Goal: Navigation & Orientation: Find specific page/section

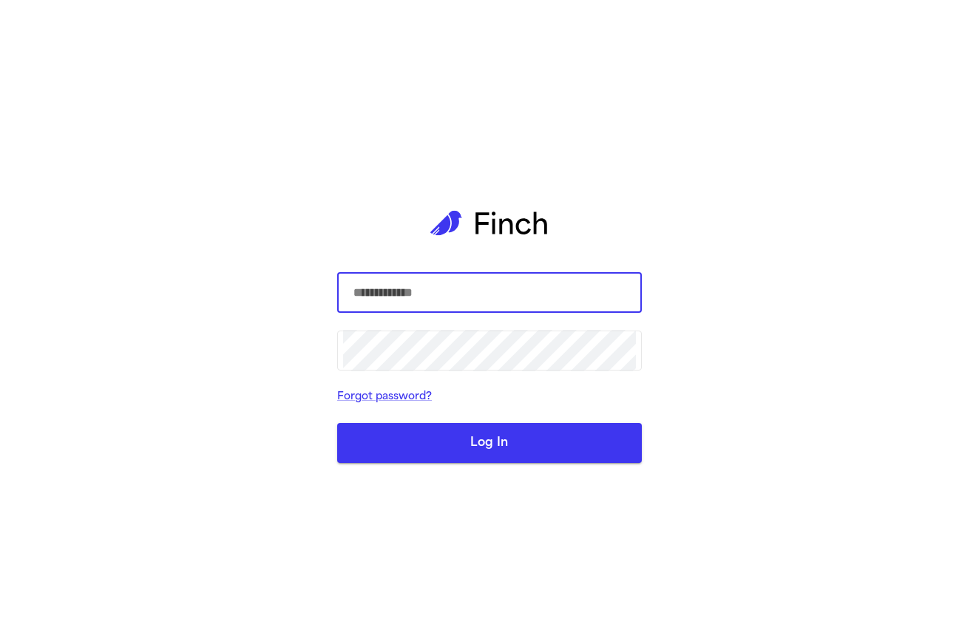
click at [501, 286] on input "text" at bounding box center [489, 292] width 293 height 41
type input "**********"
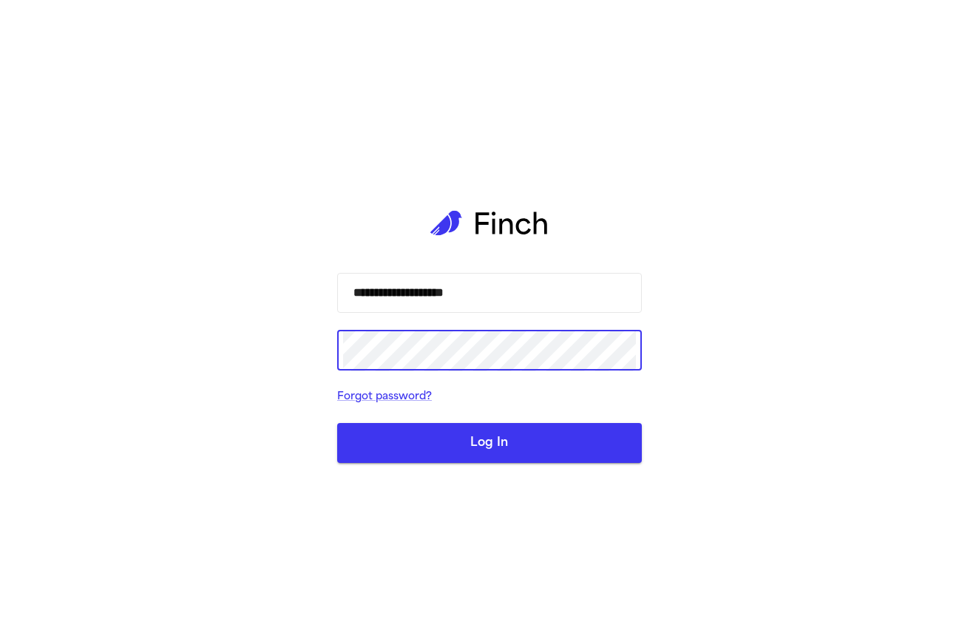
click at [0, 635] on com-1password-button at bounding box center [0, 636] width 0 height 0
click at [427, 461] on button "Log In" at bounding box center [489, 443] width 305 height 40
click at [518, 447] on button "Log In" at bounding box center [489, 443] width 305 height 40
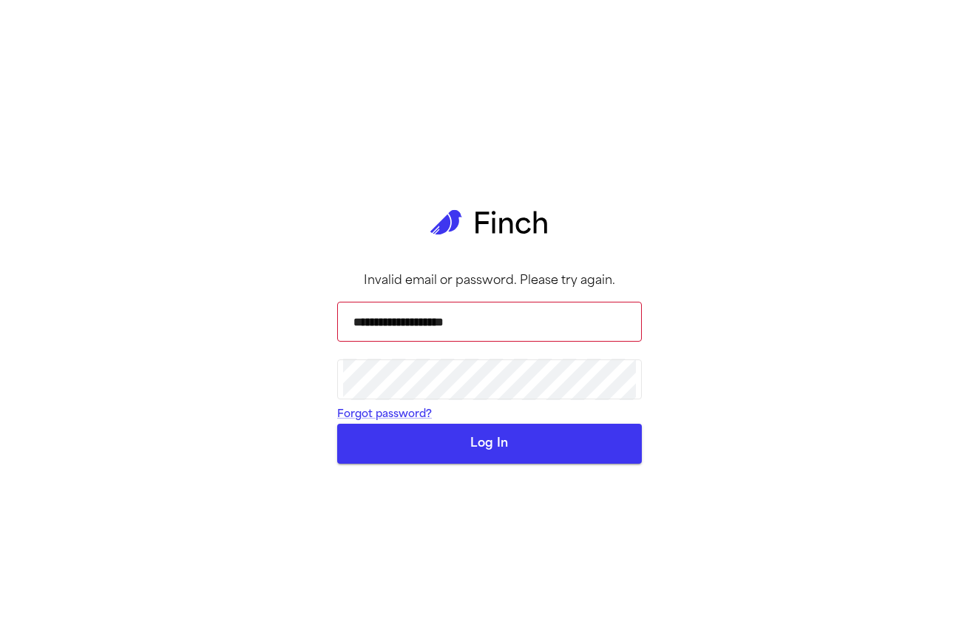
click at [465, 464] on button "Log In" at bounding box center [489, 444] width 305 height 40
click at [484, 464] on button "Log In" at bounding box center [489, 444] width 305 height 40
click at [472, 306] on div "**********" at bounding box center [489, 318] width 305 height 636
click at [0, 635] on com-1password-button at bounding box center [0, 636] width 0 height 0
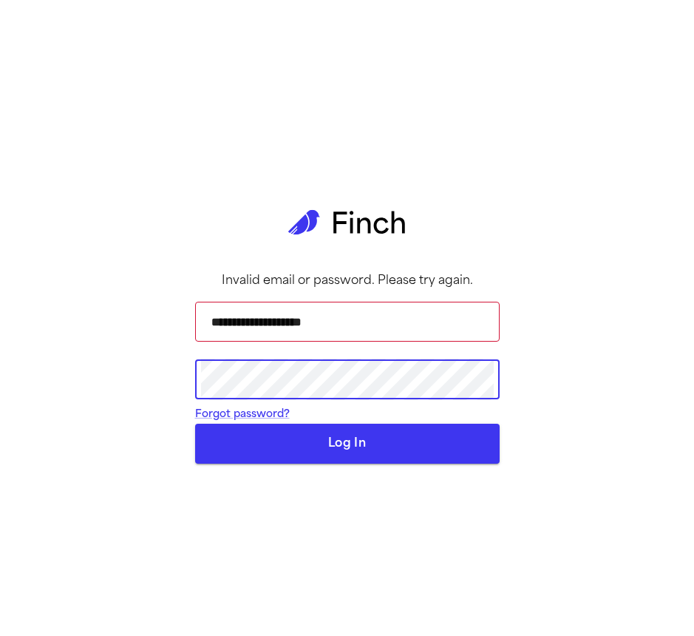
click at [0, 635] on com-1password-button at bounding box center [0, 636] width 0 height 0
click at [311, 464] on button "Log In" at bounding box center [347, 444] width 305 height 40
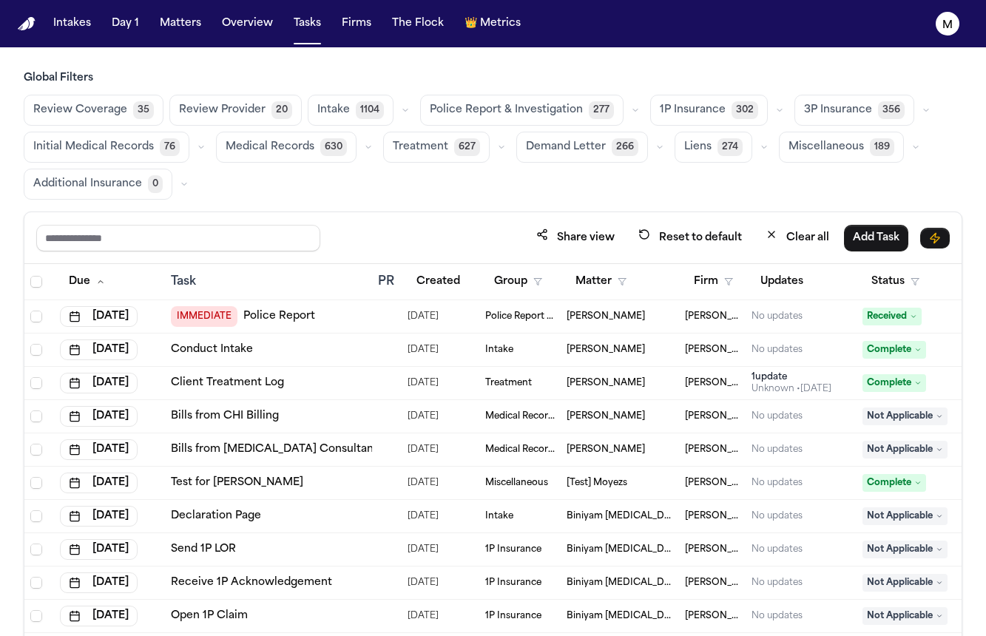
scroll to position [1, 0]
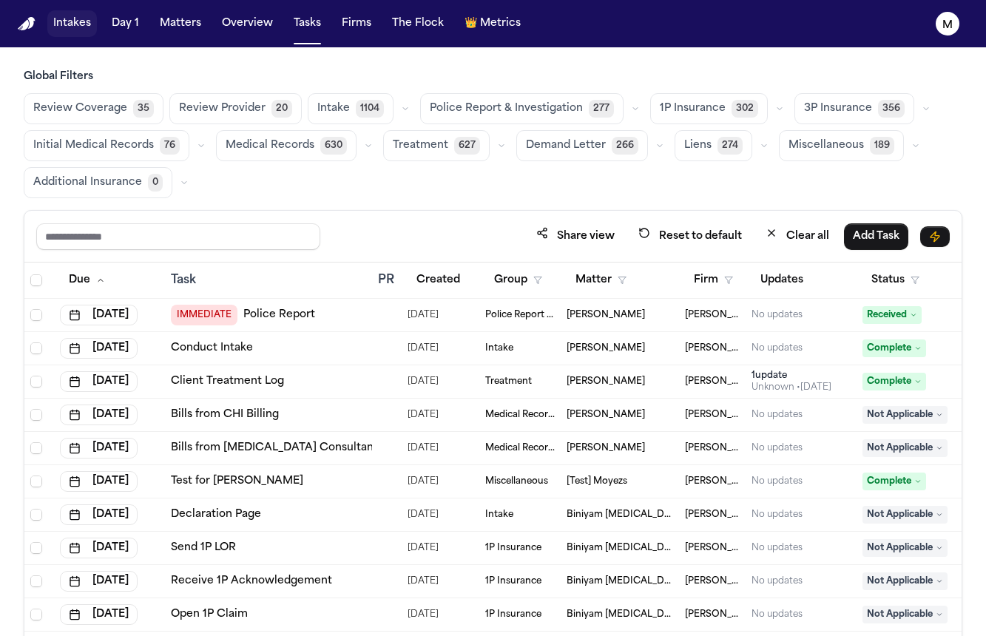
click at [84, 33] on button "Intakes" at bounding box center [72, 23] width 50 height 27
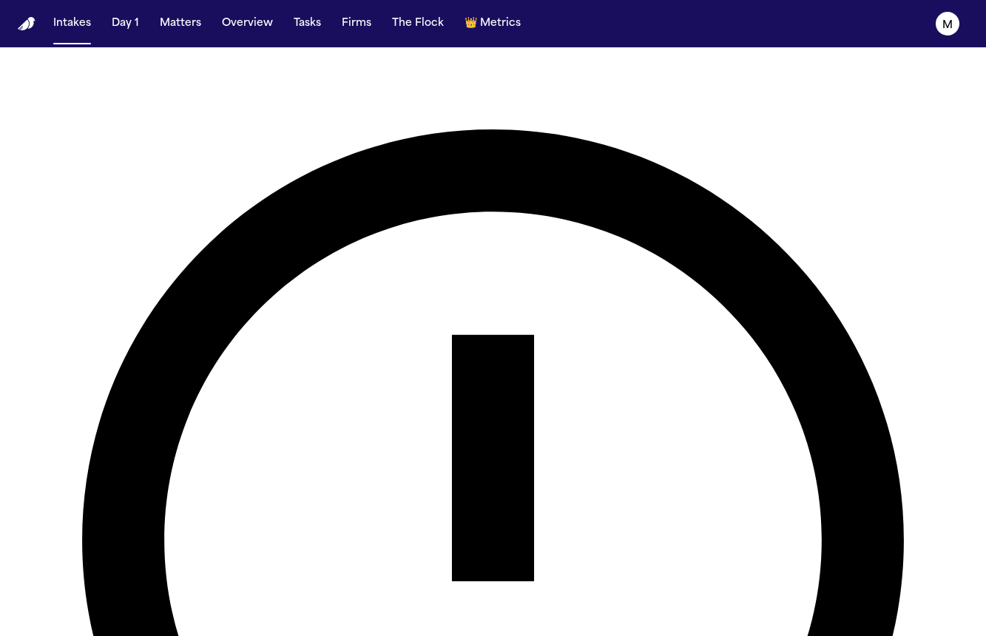
click at [56, 33] on button "Intakes" at bounding box center [72, 23] width 50 height 27
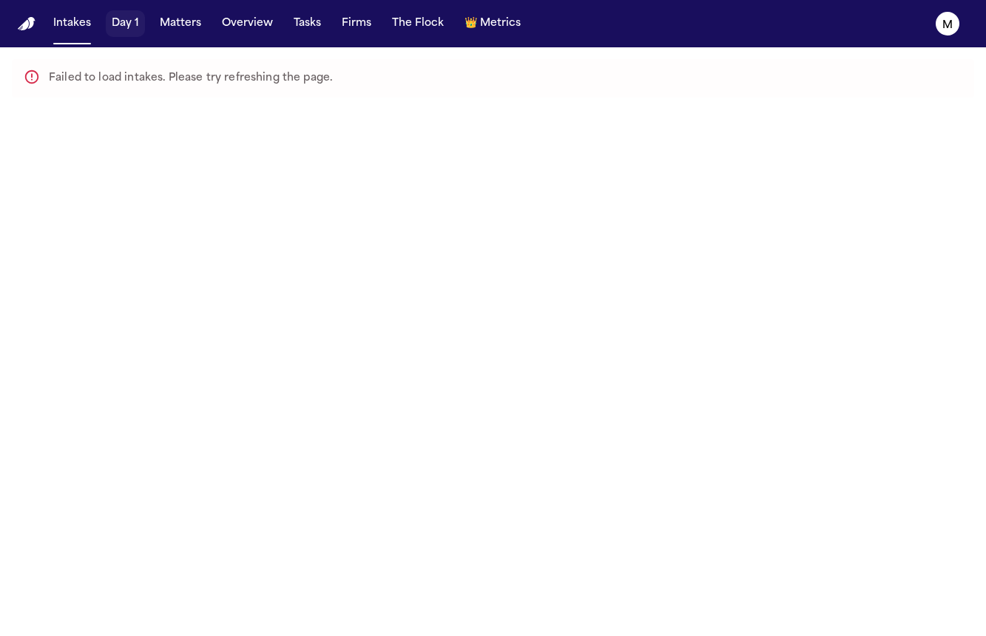
click at [124, 19] on button "Day 1" at bounding box center [125, 23] width 39 height 27
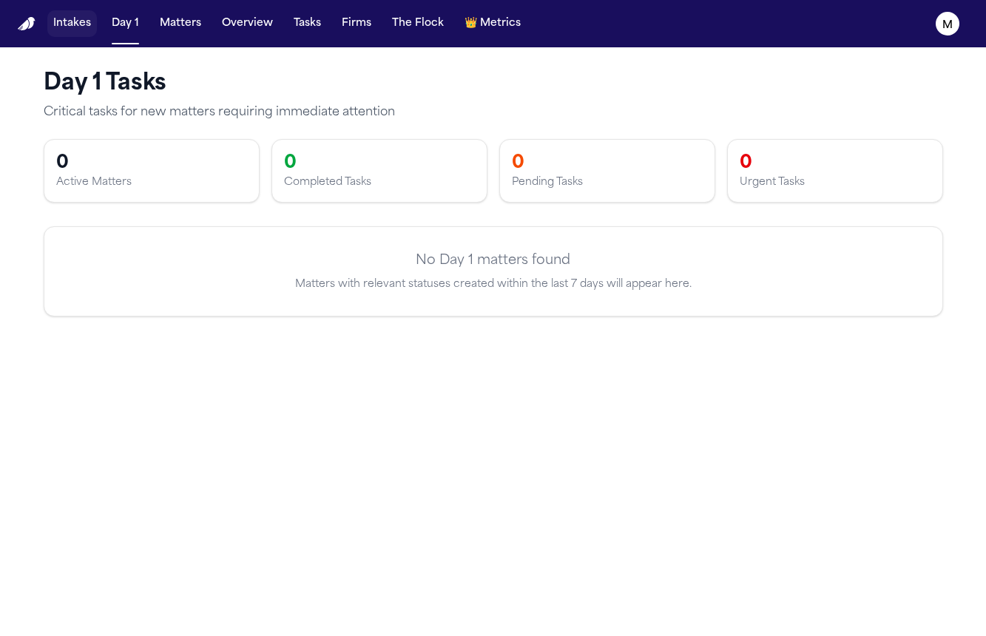
click at [71, 35] on button "Intakes" at bounding box center [72, 23] width 50 height 27
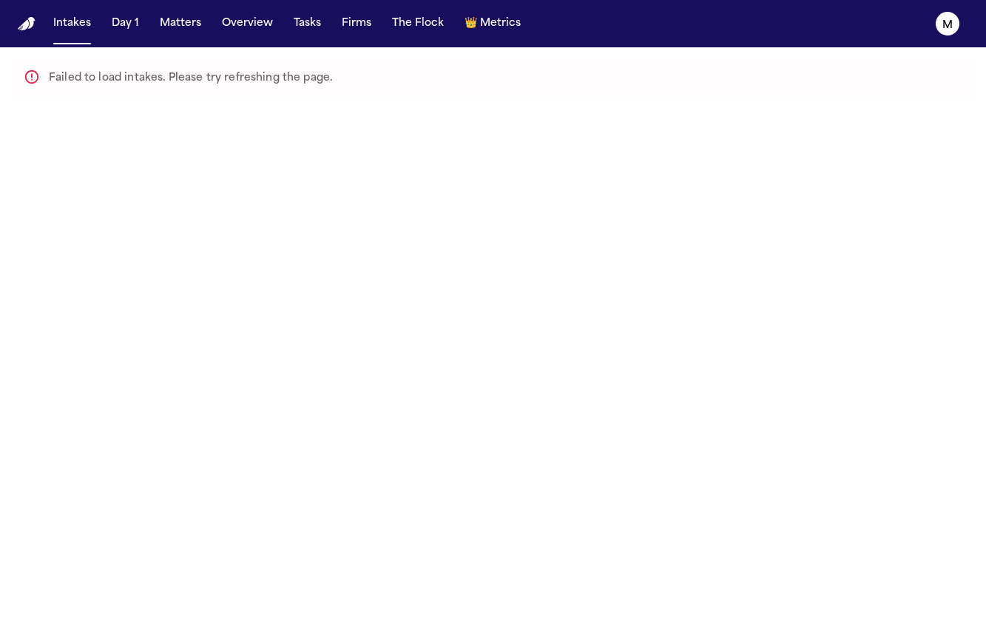
click at [34, 78] on icon at bounding box center [32, 77] width 16 height 16
click at [182, 21] on button "Matters" at bounding box center [180, 23] width 53 height 27
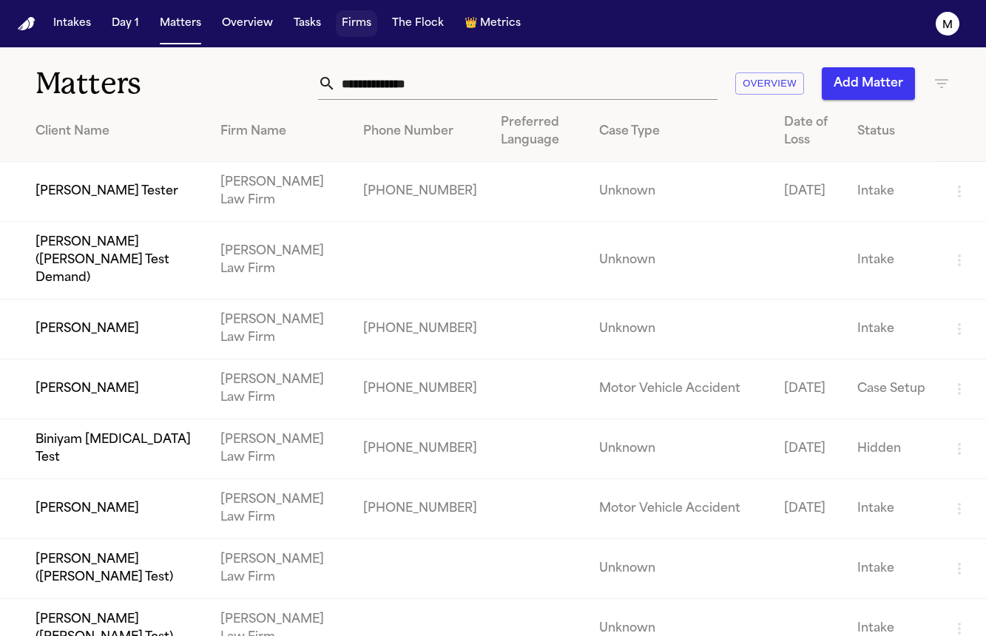
click at [341, 22] on button "Firms" at bounding box center [356, 23] width 41 height 27
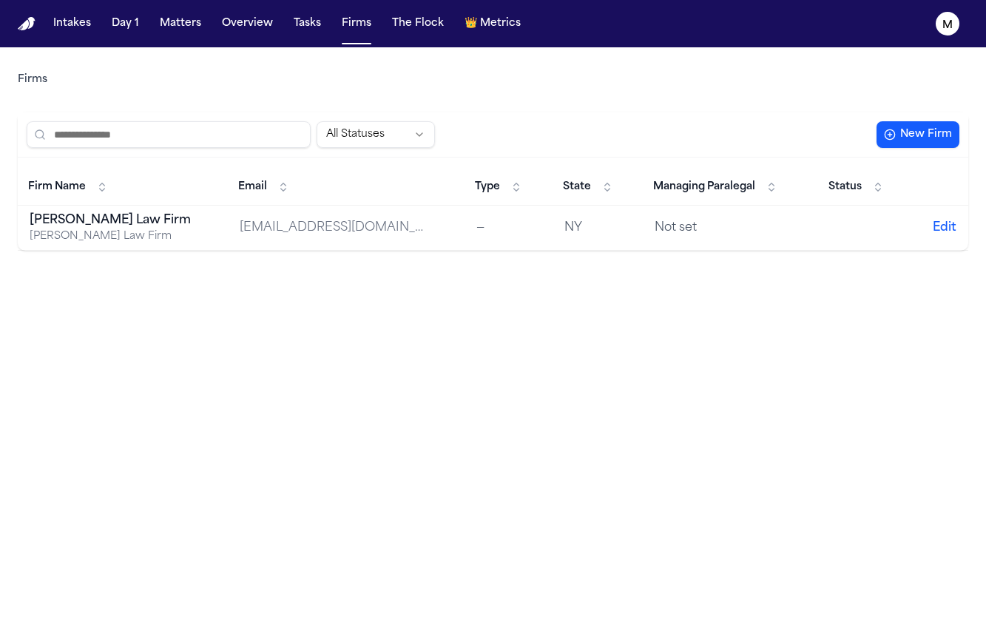
click at [63, 236] on div "[PERSON_NAME] Law Firm" at bounding box center [122, 236] width 185 height 15
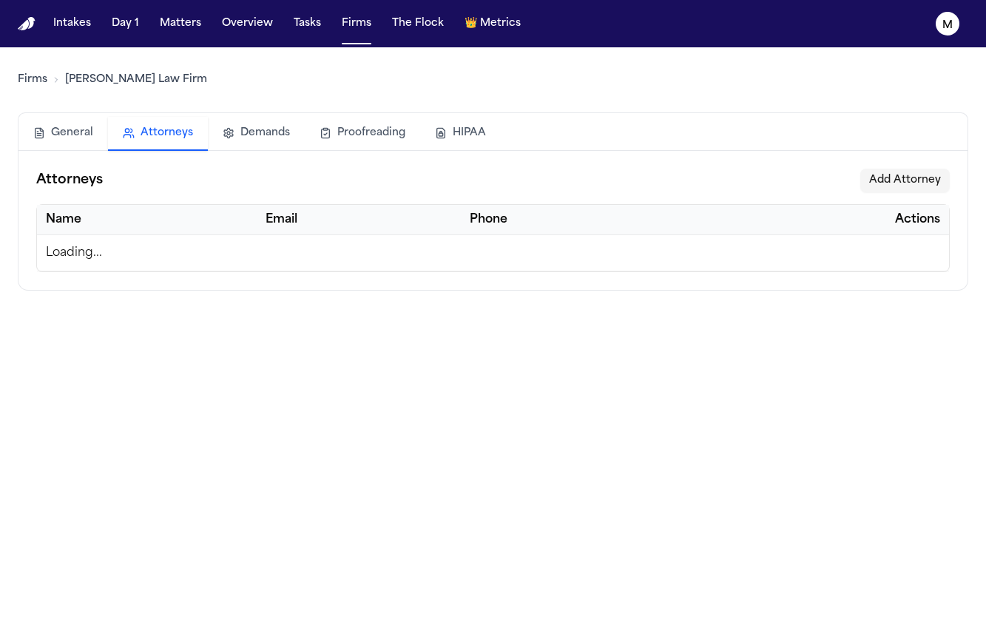
click at [157, 128] on button "Attorneys" at bounding box center [158, 134] width 100 height 34
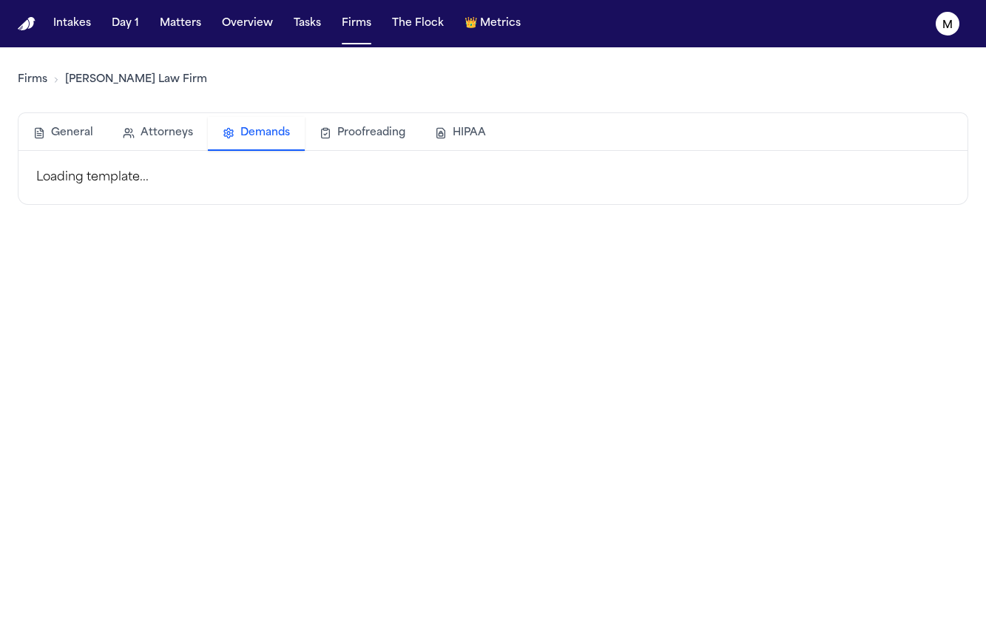
click at [236, 135] on button "Demands" at bounding box center [256, 134] width 97 height 34
click at [351, 136] on button "Proofreading" at bounding box center [362, 133] width 115 height 33
click at [469, 132] on button "HIPAA" at bounding box center [460, 133] width 81 height 33
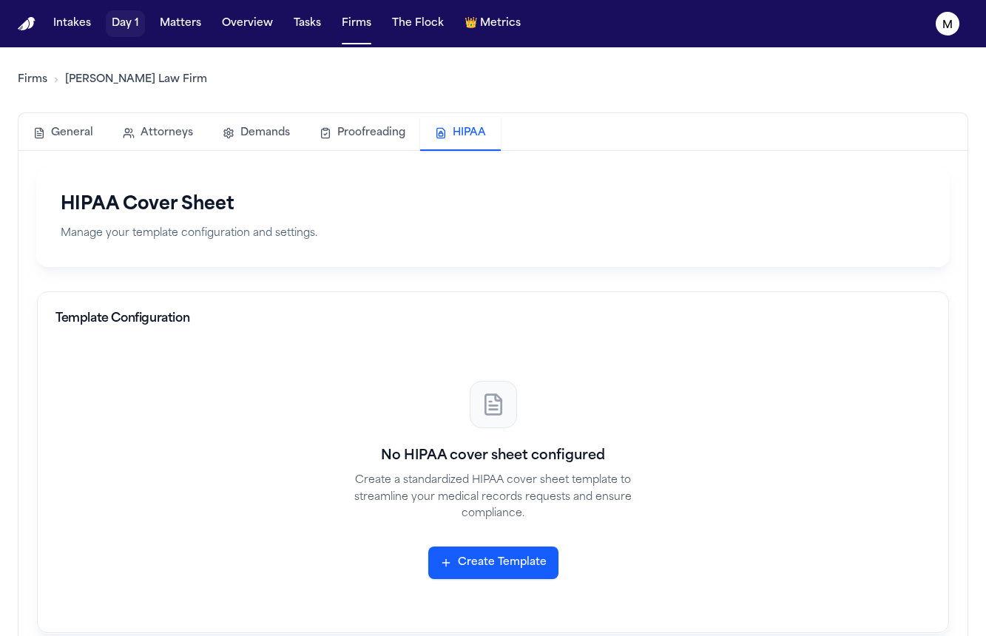
click at [129, 28] on button "Day 1" at bounding box center [125, 23] width 39 height 27
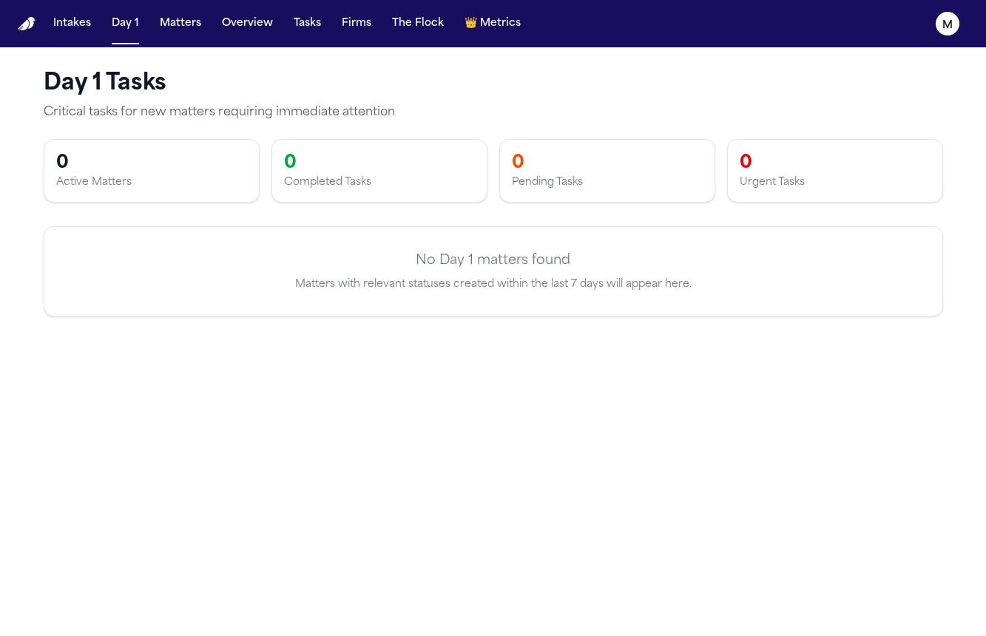
click at [23, 23] on img "Home" at bounding box center [27, 24] width 18 height 14
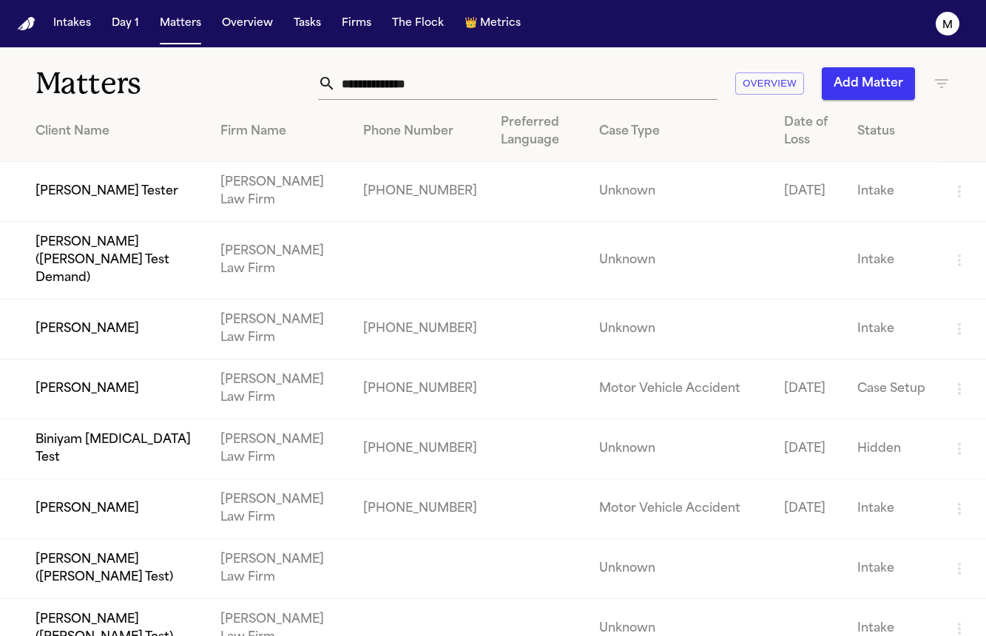
click at [124, 197] on td "Stacey Matheson Tester" at bounding box center [104, 192] width 209 height 60
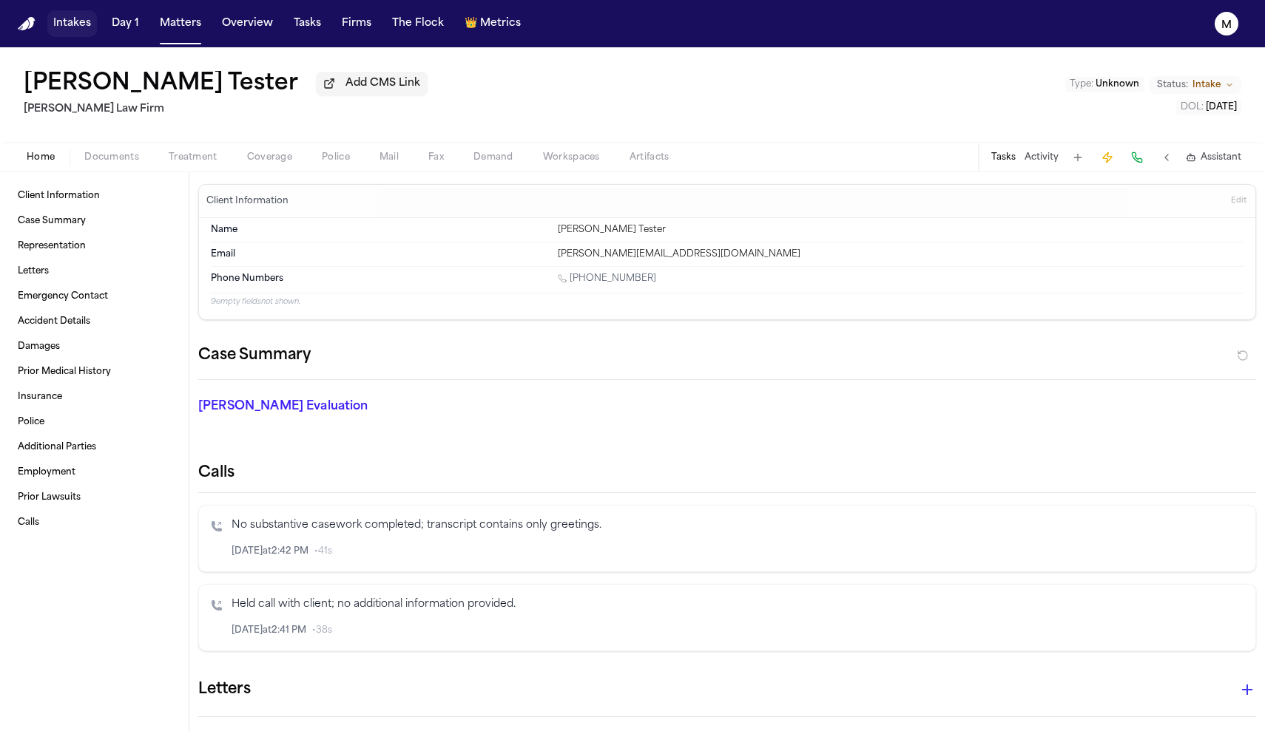
click at [84, 28] on button "Intakes" at bounding box center [72, 23] width 50 height 27
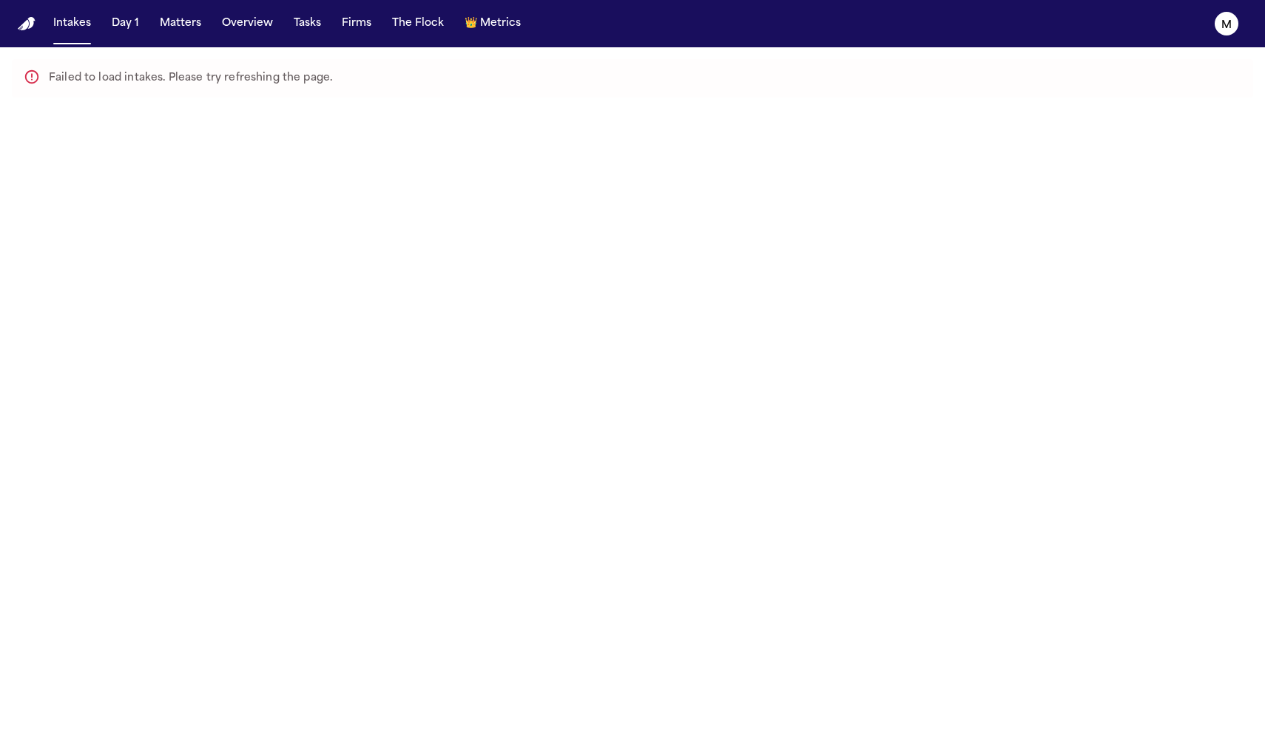
click at [32, 24] on img "Home" at bounding box center [27, 24] width 18 height 14
